Goal: Information Seeking & Learning: Learn about a topic

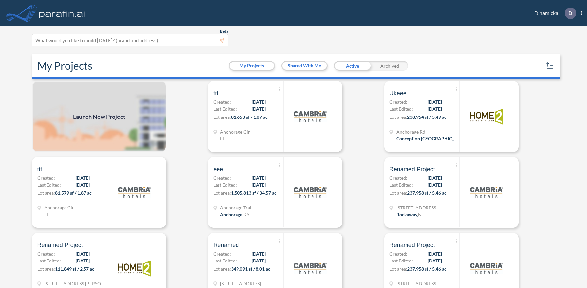
scroll to position [2, 0]
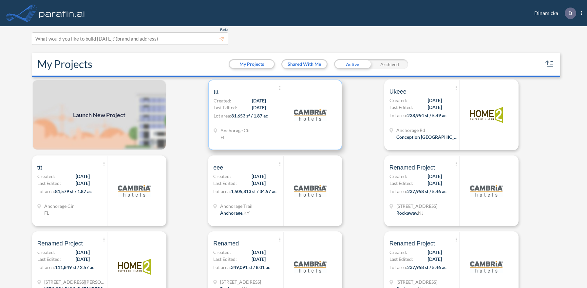
click at [275, 115] on p "Lot area: 81,653 sf / 1.87 ac" at bounding box center [247, 116] width 69 height 9
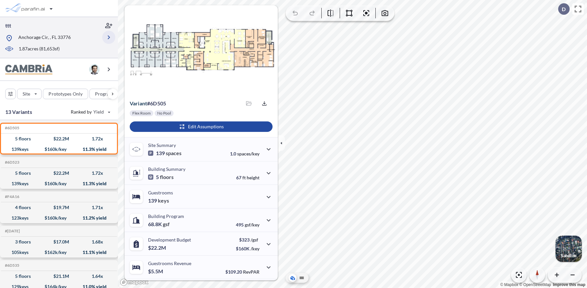
click at [109, 37] on icon "button" at bounding box center [109, 37] width 8 height 8
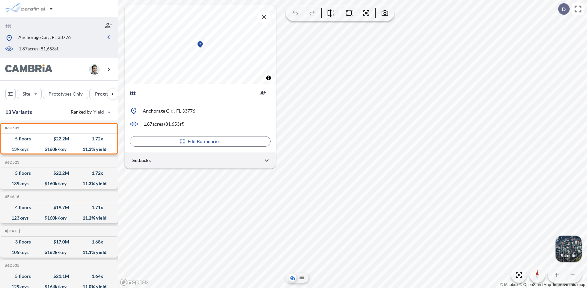
click at [200, 160] on div at bounding box center [199, 160] width 151 height 17
